Goal: Find specific page/section: Find specific page/section

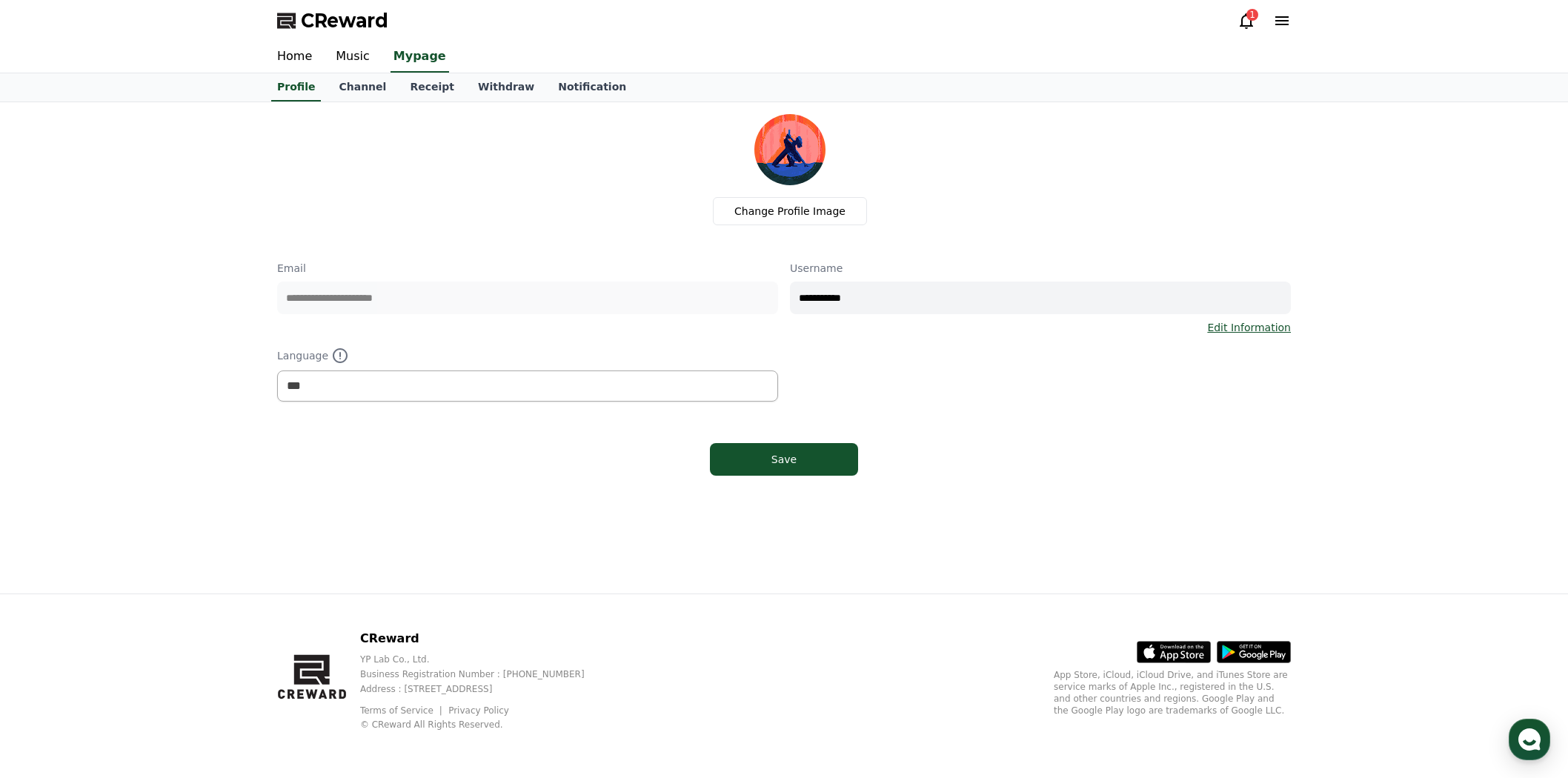
select select "**********"
drag, startPoint x: 0, startPoint y: 0, endPoint x: 349, endPoint y: 82, distance: 358.5
click at [349, 82] on link "Channel" at bounding box center [362, 87] width 71 height 28
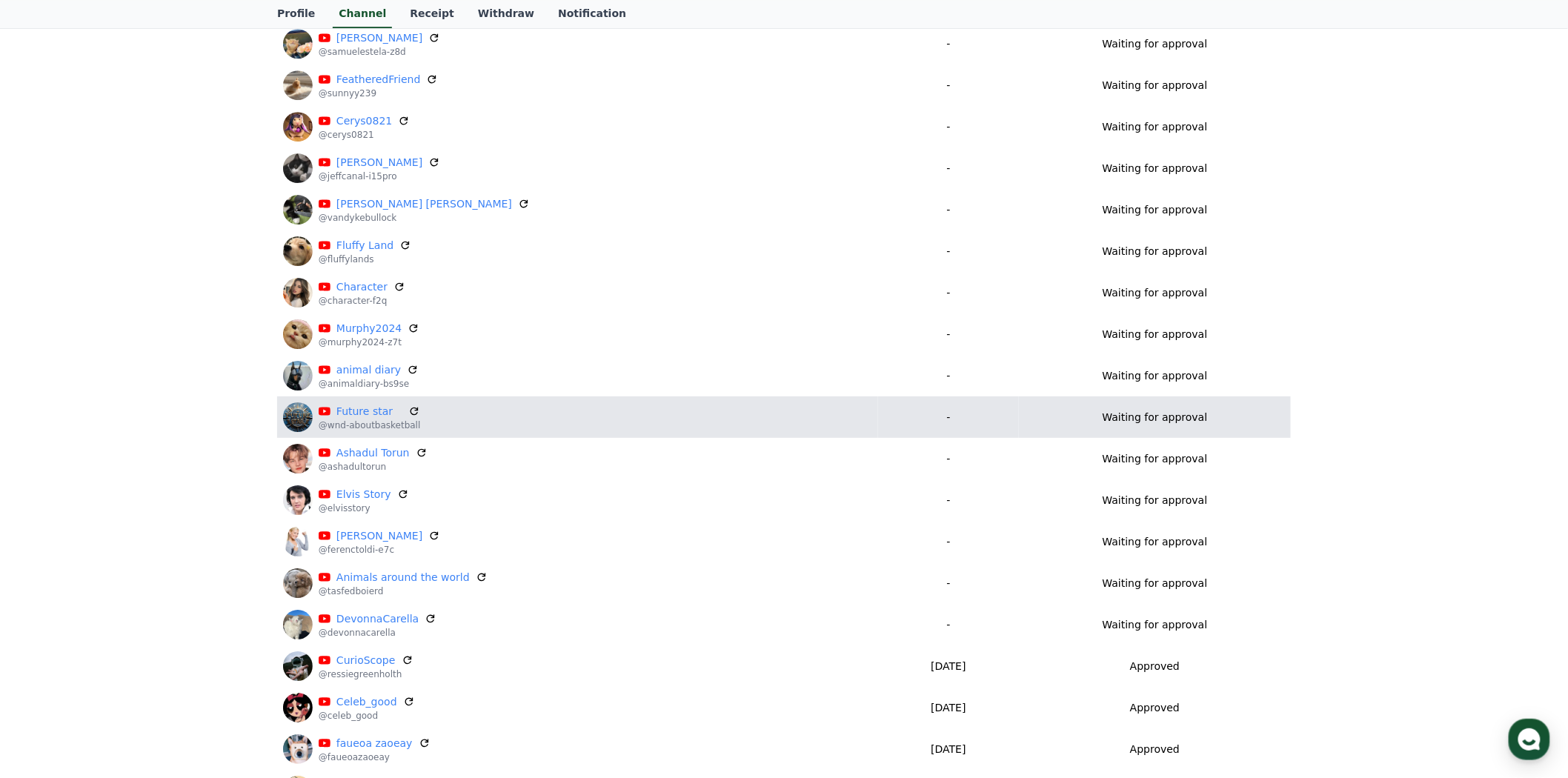
scroll to position [1686, 0]
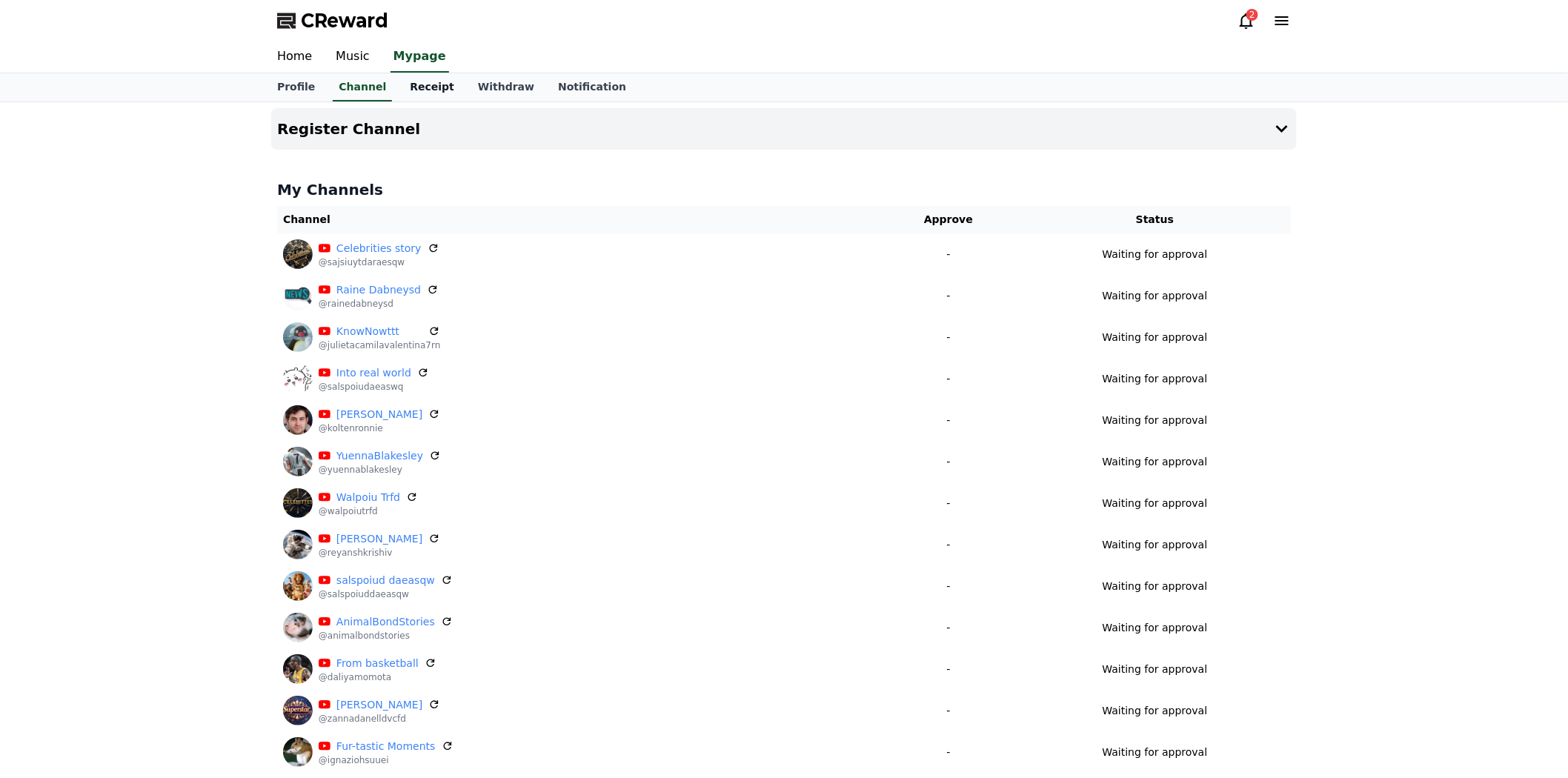
click at [414, 84] on link "Receipt" at bounding box center [431, 87] width 68 height 28
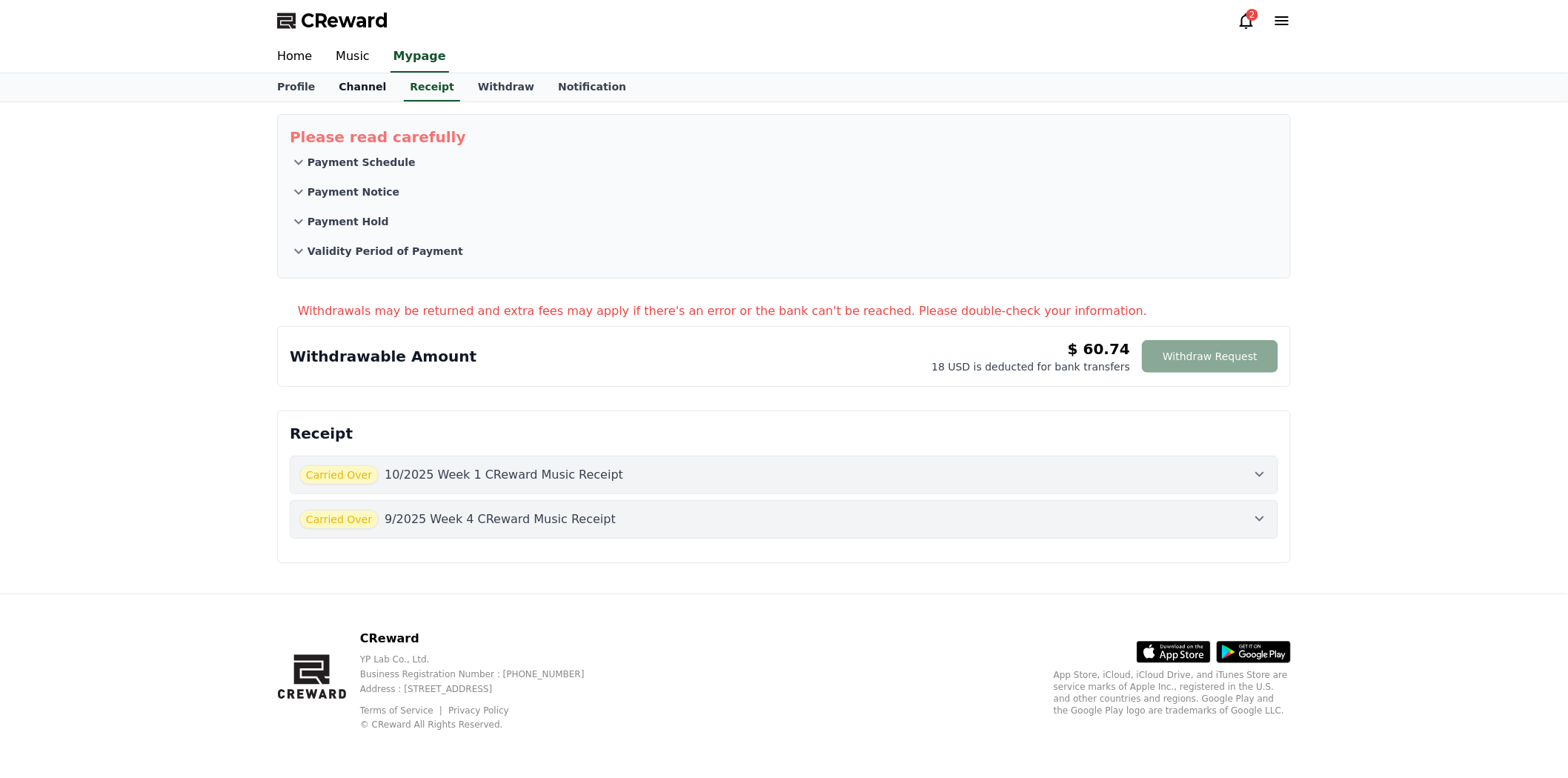
click at [354, 85] on link "Channel" at bounding box center [362, 87] width 71 height 28
